Goal: Task Accomplishment & Management: Use online tool/utility

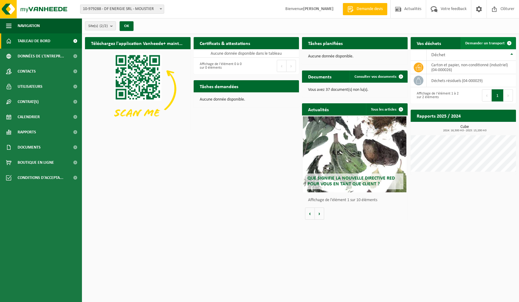
click at [484, 45] on link "Demander un transport" at bounding box center [488, 43] width 55 height 12
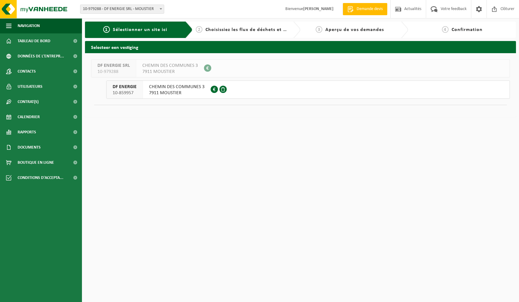
click at [169, 92] on span "7911 MOUSTIER" at bounding box center [177, 93] width 56 height 6
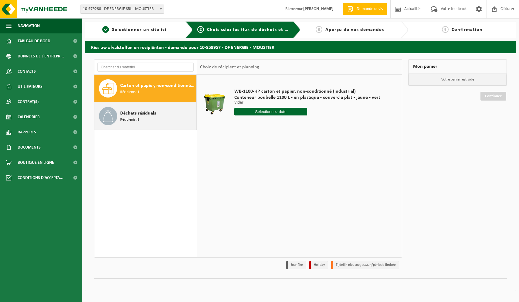
click at [149, 116] on span "Déchets résiduels" at bounding box center [138, 113] width 36 height 7
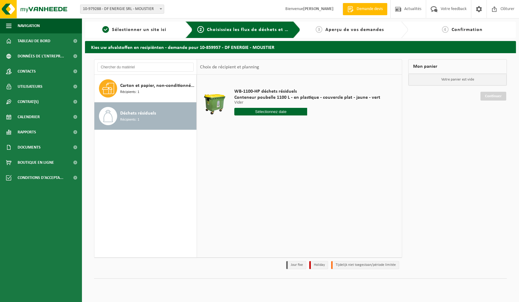
click at [256, 112] on input "text" at bounding box center [271, 112] width 73 height 8
click at [240, 167] on div "13" at bounding box center [240, 166] width 11 height 10
type input "à partir de 2025-10-13"
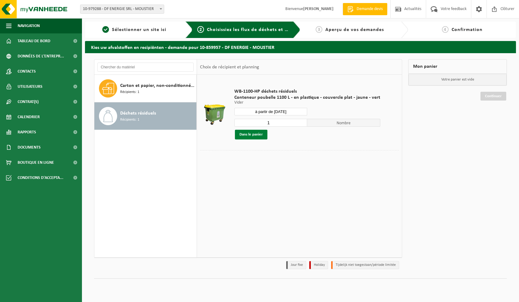
click at [255, 135] on button "Dans le panier" at bounding box center [251, 135] width 33 height 10
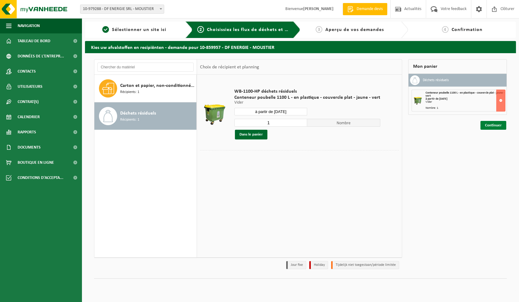
click at [488, 125] on link "Continuer" at bounding box center [494, 125] width 26 height 9
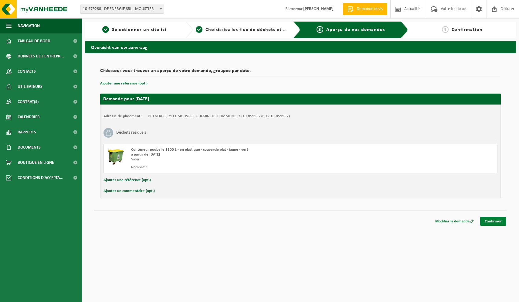
click at [493, 221] on link "Confirmer" at bounding box center [494, 221] width 26 height 9
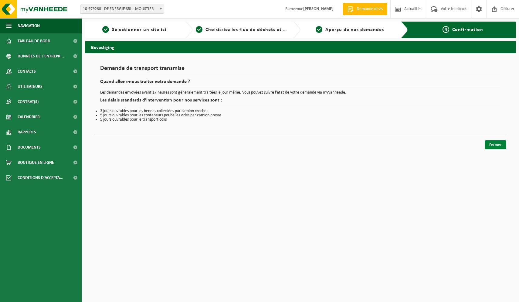
click at [494, 142] on link "Fermer" at bounding box center [496, 144] width 22 height 9
